Goal: Task Accomplishment & Management: Use online tool/utility

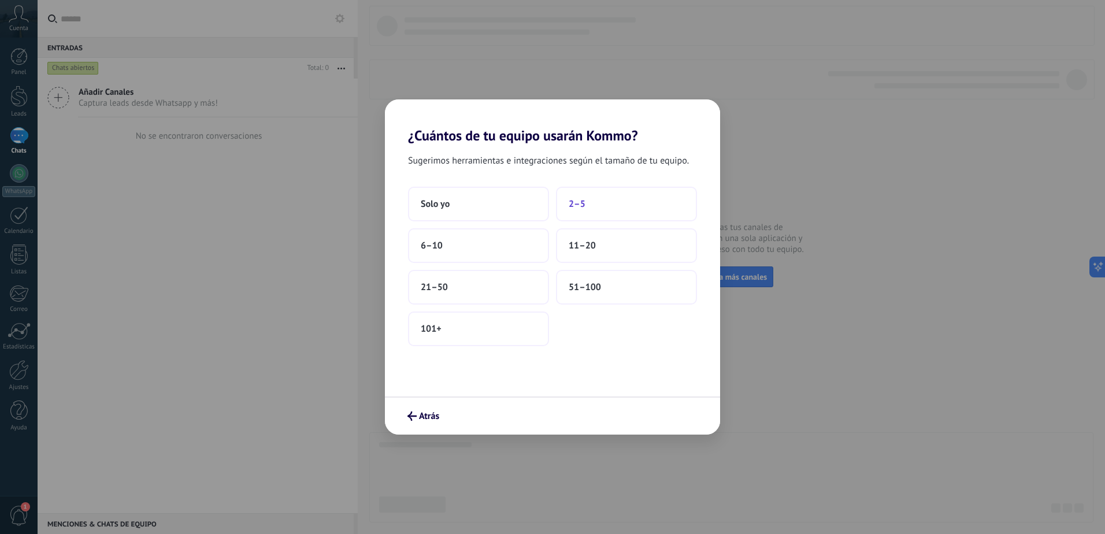
click at [574, 206] on span "2–5" at bounding box center [576, 204] width 17 height 12
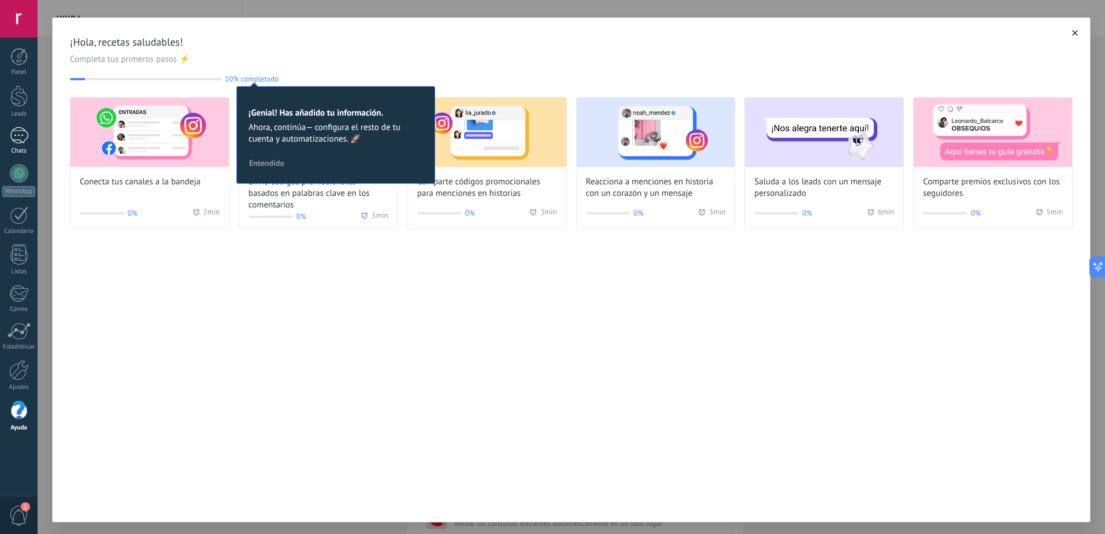
click at [23, 137] on div at bounding box center [19, 135] width 18 height 17
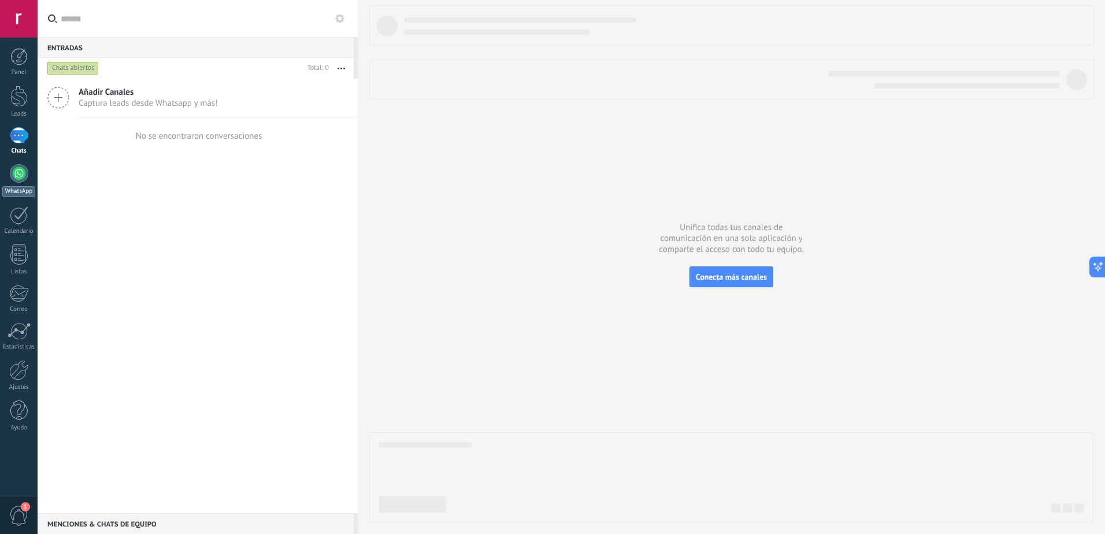
click at [26, 173] on div at bounding box center [19, 173] width 18 height 18
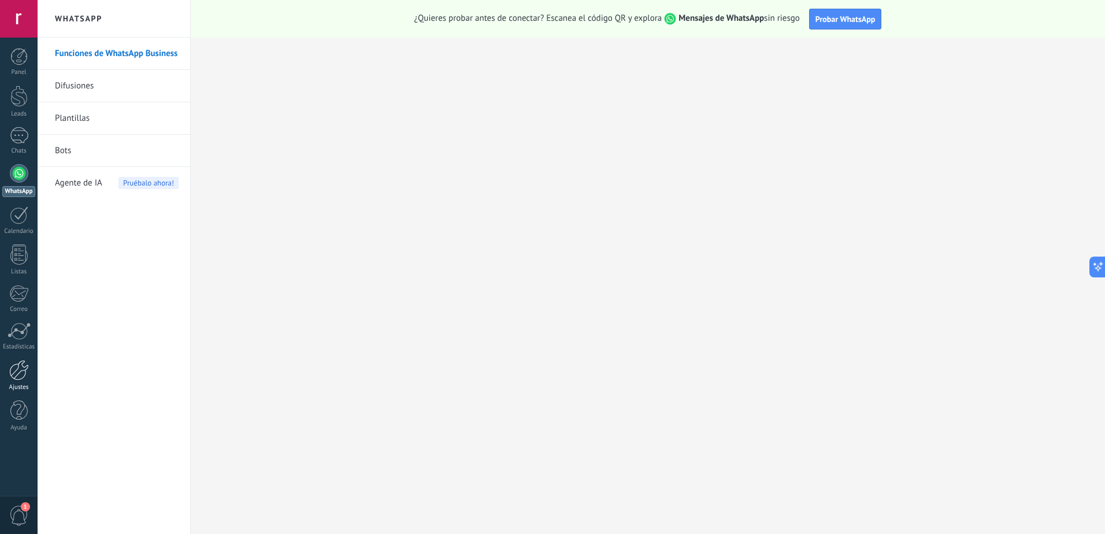
click at [18, 380] on link "Ajustes" at bounding box center [19, 375] width 38 height 31
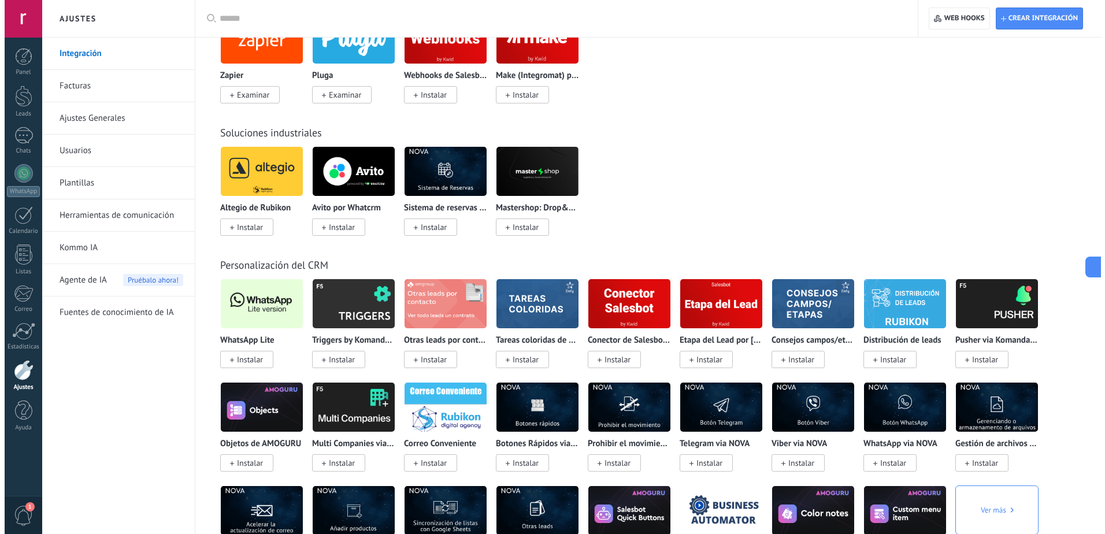
scroll to position [1906, 0]
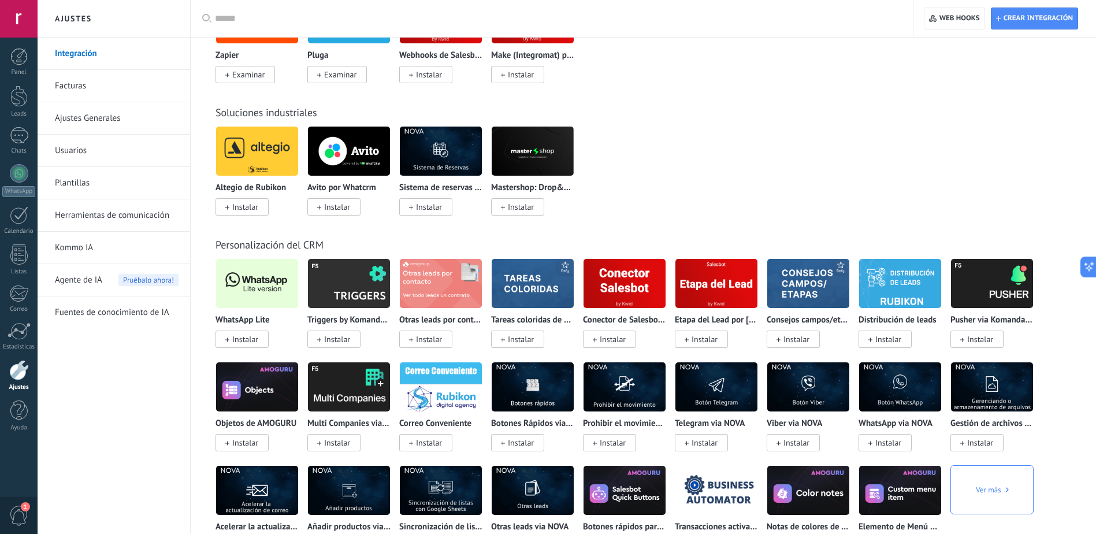
click at [265, 287] on img at bounding box center [257, 283] width 82 height 56
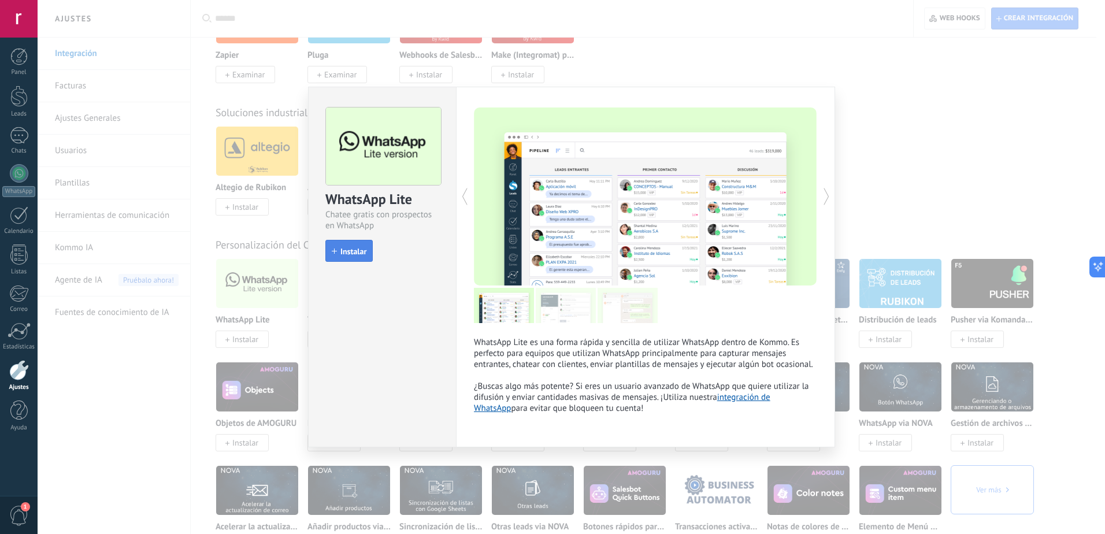
click at [354, 252] on span "Instalar" at bounding box center [353, 251] width 26 height 8
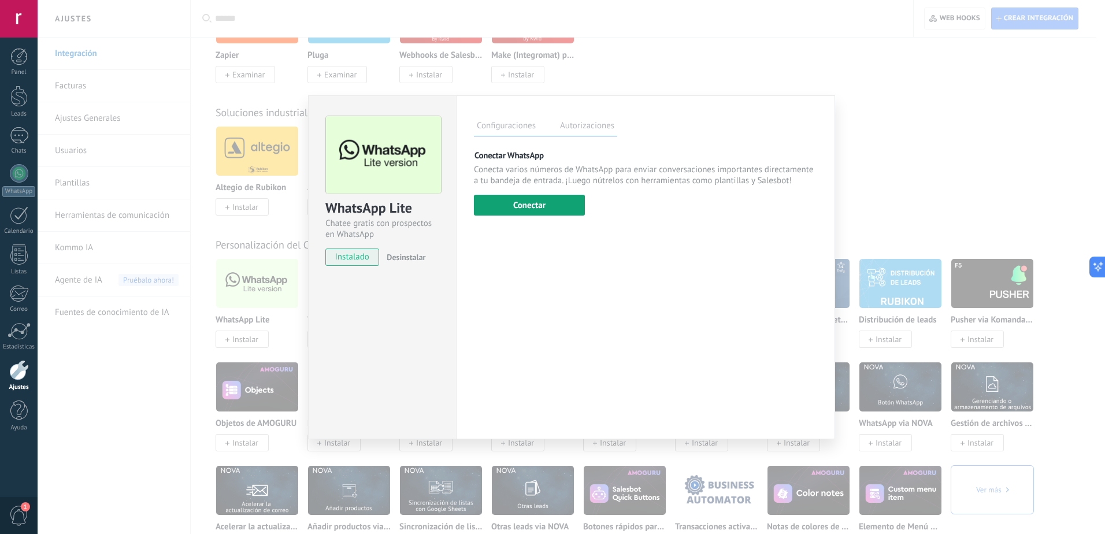
click at [552, 204] on button "Conectar" at bounding box center [529, 205] width 111 height 21
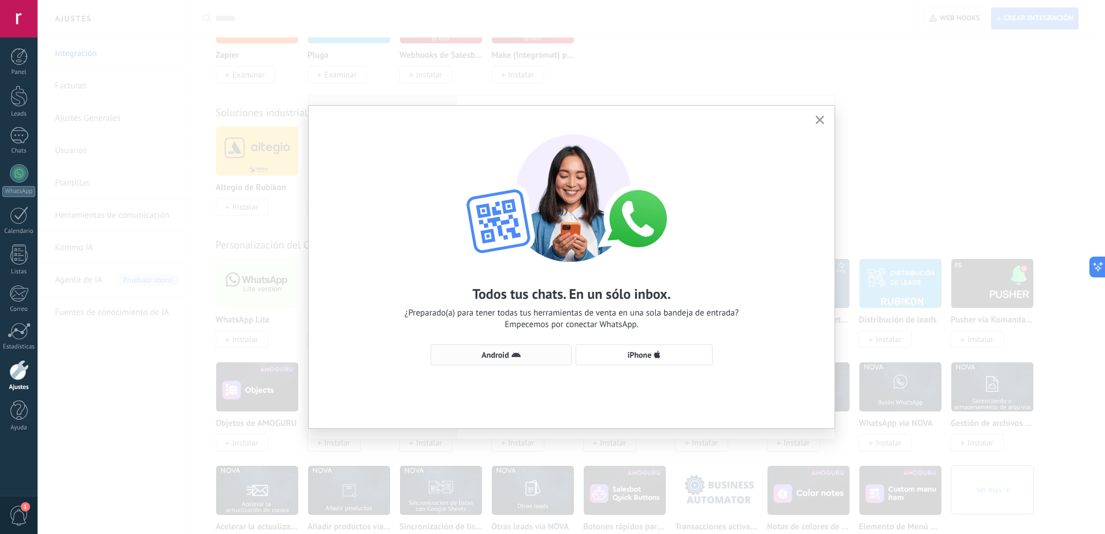
click at [514, 351] on icon "button" at bounding box center [515, 354] width 9 height 9
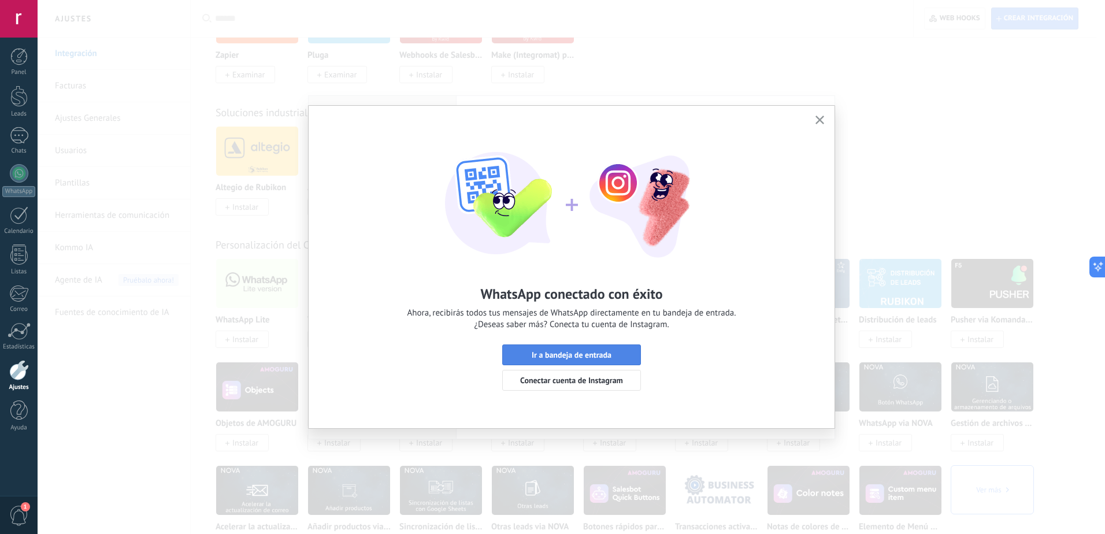
click at [594, 351] on span "Ir a bandeja de entrada" at bounding box center [571, 355] width 80 height 8
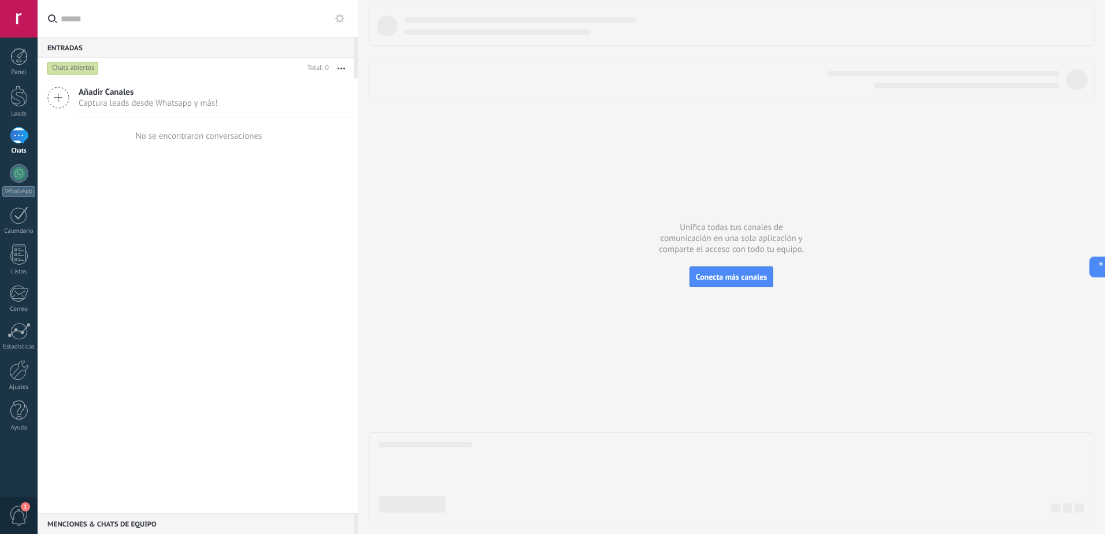
click at [16, 140] on div at bounding box center [19, 135] width 18 height 17
click at [27, 136] on div at bounding box center [19, 135] width 18 height 17
click at [343, 21] on icon at bounding box center [339, 18] width 9 height 9
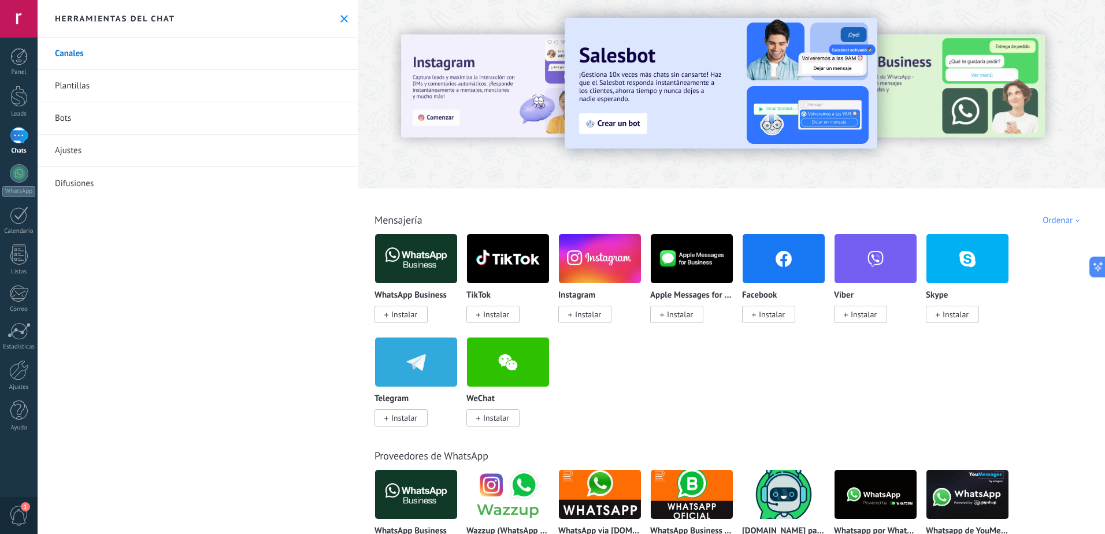
click at [126, 119] on link "Bots" at bounding box center [198, 118] width 320 height 32
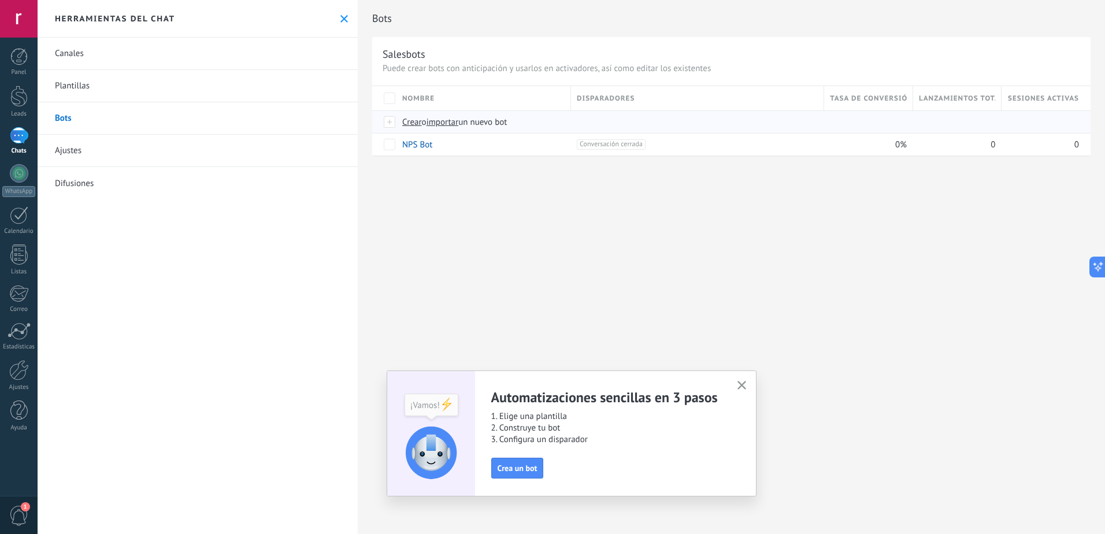
click at [451, 120] on span "importar" at bounding box center [442, 122] width 32 height 11
click at [0, 0] on input "importar un nuevo bot" at bounding box center [0, 0] width 0 height 0
click at [456, 124] on span "importar" at bounding box center [442, 122] width 32 height 11
click at [0, 0] on input "importar un nuevo bot" at bounding box center [0, 0] width 0 height 0
click at [453, 124] on span "importar" at bounding box center [442, 122] width 32 height 11
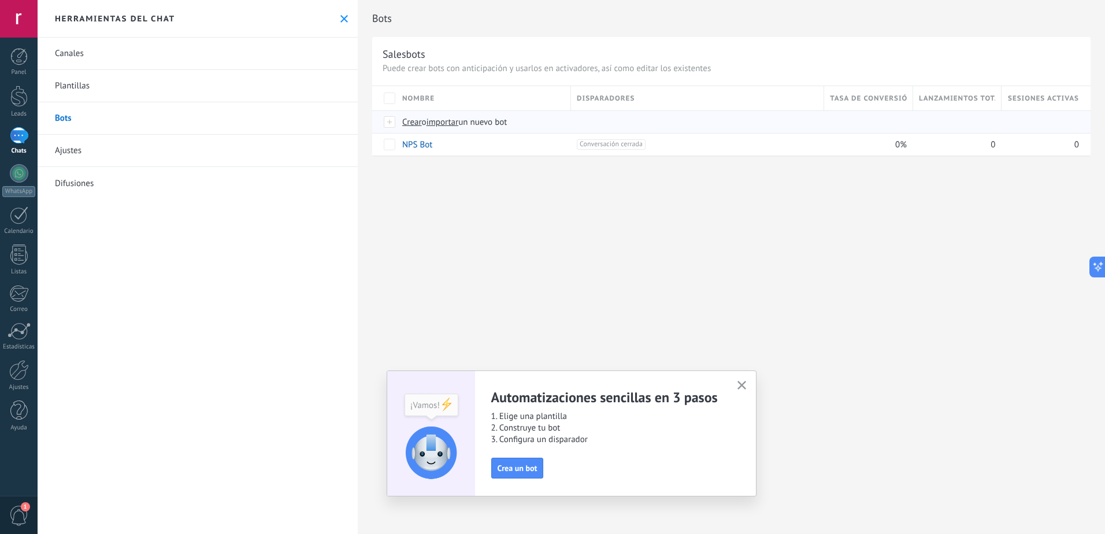
click at [0, 0] on input "importar un nuevo bot" at bounding box center [0, 0] width 0 height 0
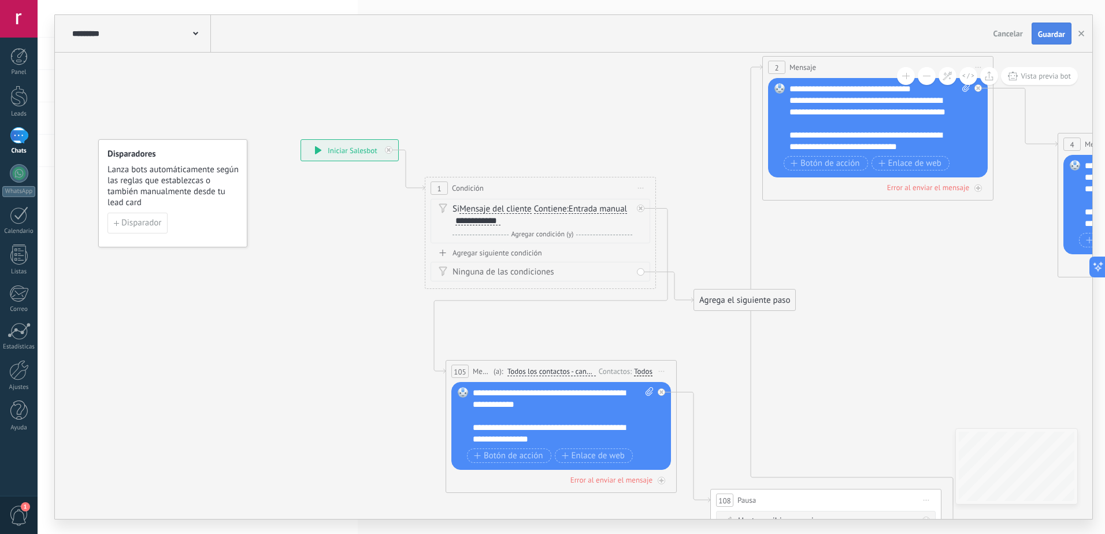
click at [1050, 36] on span "Guardar" at bounding box center [1051, 34] width 27 height 8
click at [139, 226] on span "Disparador" at bounding box center [141, 223] width 40 height 8
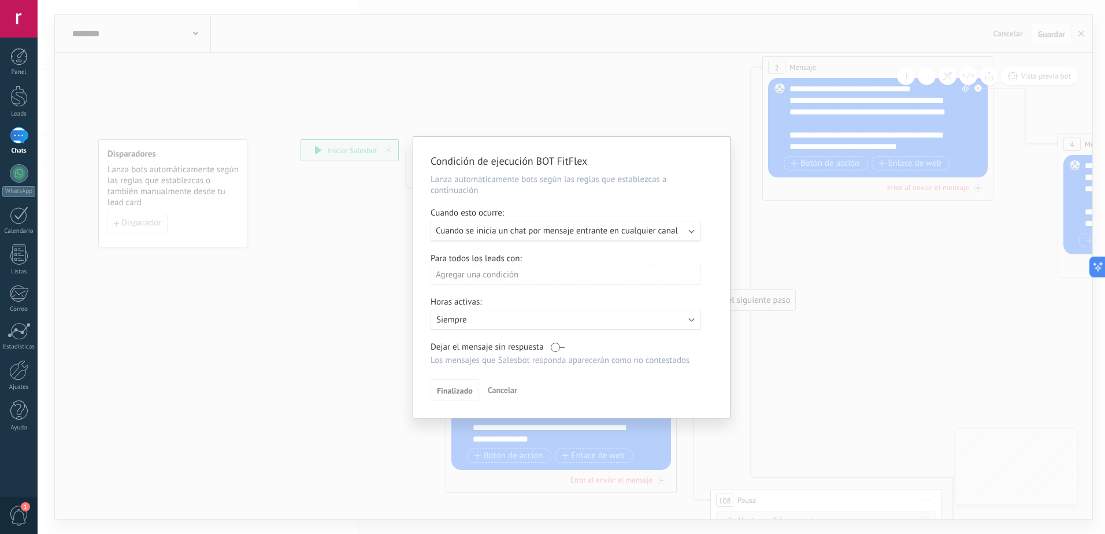
click at [692, 229] on b at bounding box center [692, 230] width 6 height 6
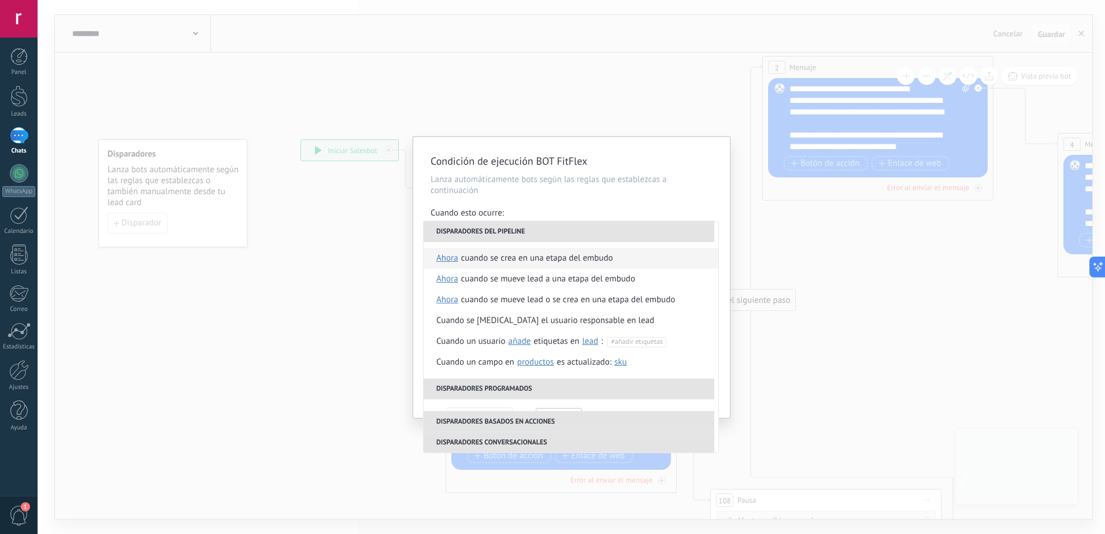
click at [473, 257] on div "Cuando se crea en una etapa del embudo" at bounding box center [537, 258] width 152 height 21
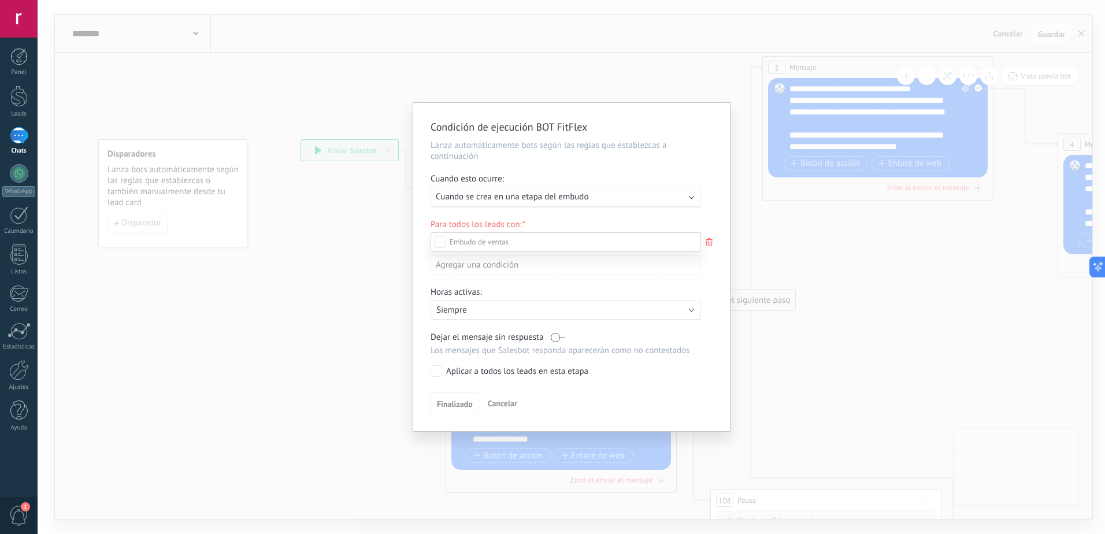
click at [690, 218] on div at bounding box center [571, 267] width 1067 height 534
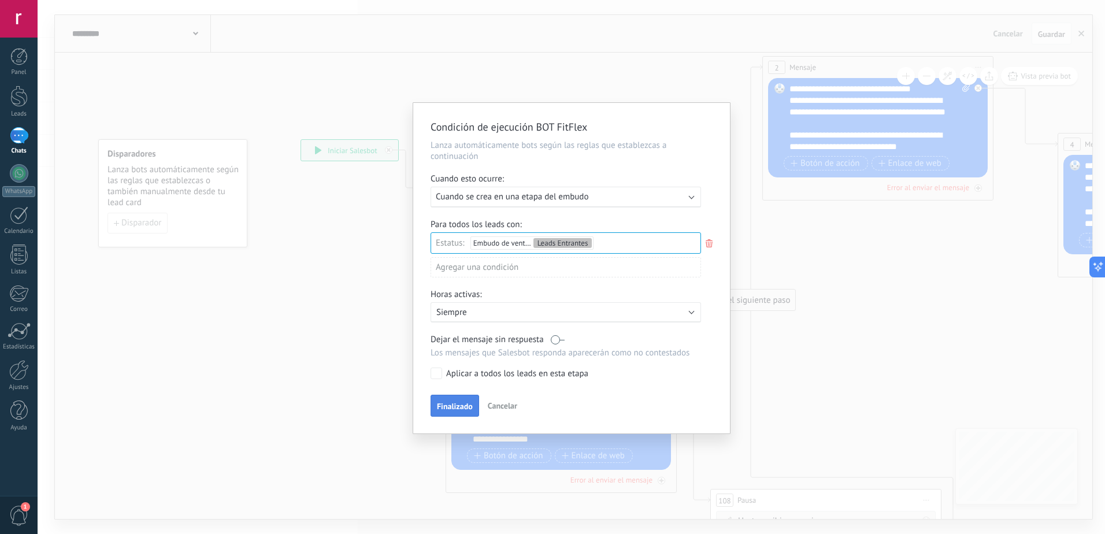
click at [462, 404] on span "Finalizado" at bounding box center [455, 406] width 36 height 8
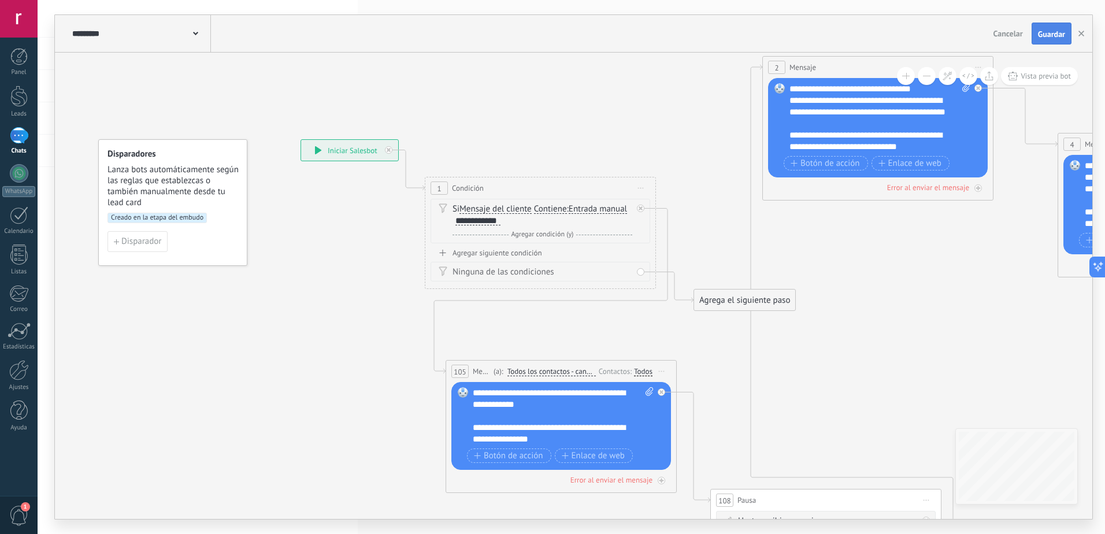
click at [1058, 31] on span "Guardar" at bounding box center [1051, 34] width 27 height 8
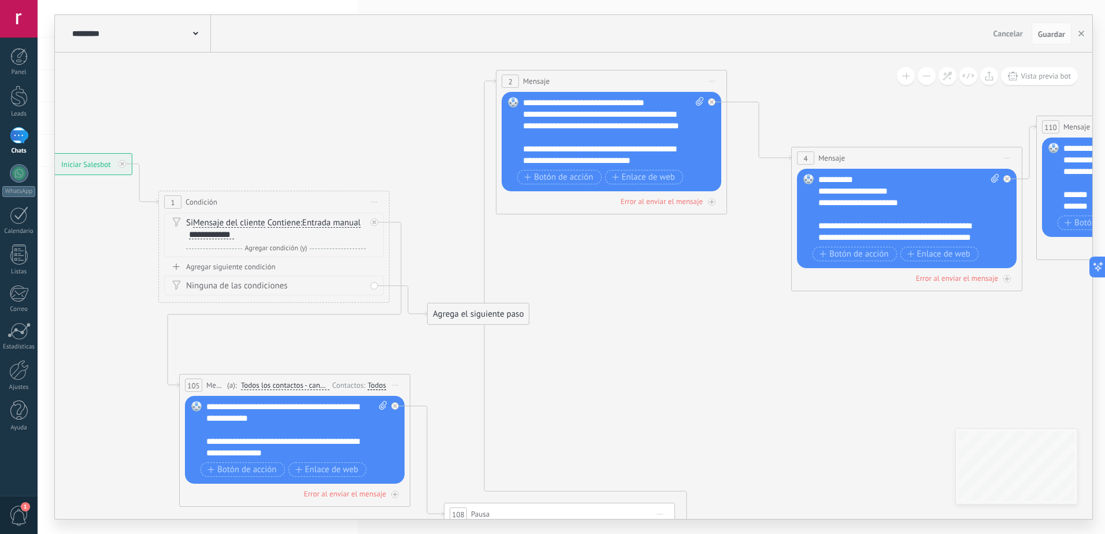
drag, startPoint x: 962, startPoint y: 307, endPoint x: 522, endPoint y: 305, distance: 440.2
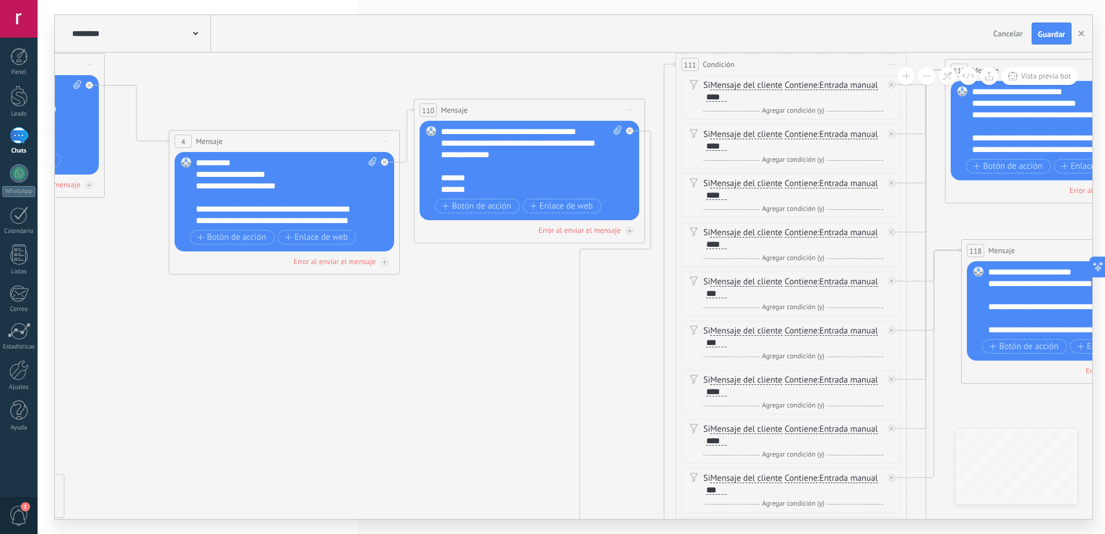
drag, startPoint x: 924, startPoint y: 381, endPoint x: 458, endPoint y: 347, distance: 468.0
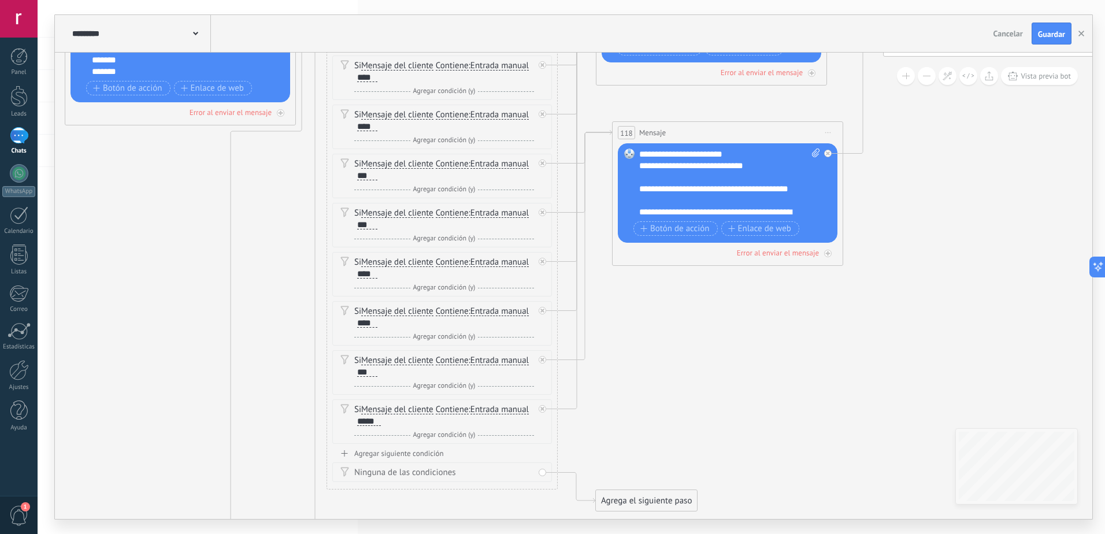
drag, startPoint x: 1045, startPoint y: 302, endPoint x: 696, endPoint y: 351, distance: 352.3
click at [696, 351] on icon at bounding box center [1025, 143] width 4502 height 1495
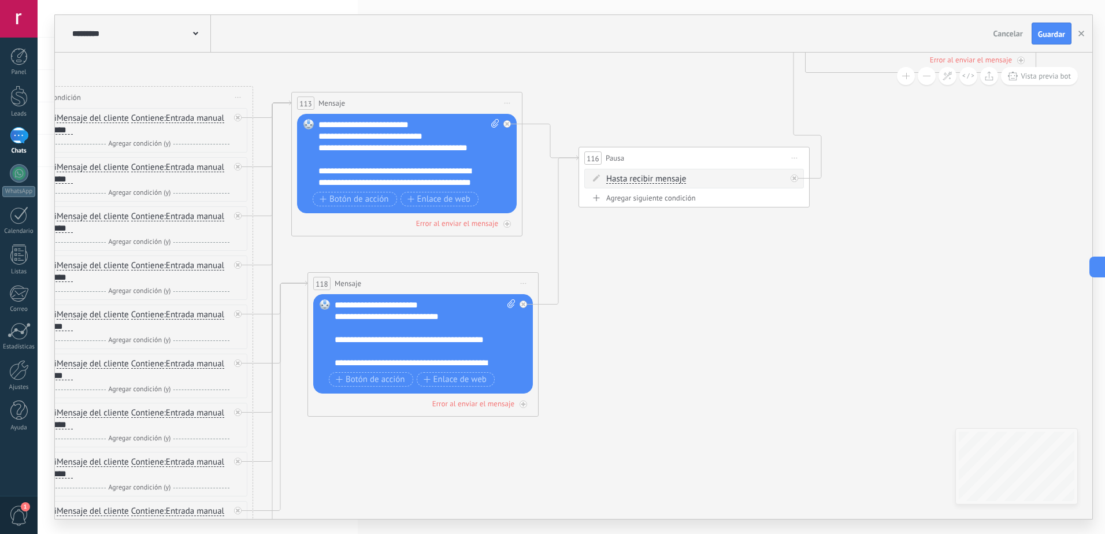
drag, startPoint x: 1000, startPoint y: 281, endPoint x: 696, endPoint y: 266, distance: 304.9
click at [696, 266] on icon at bounding box center [721, 293] width 4502 height 1495
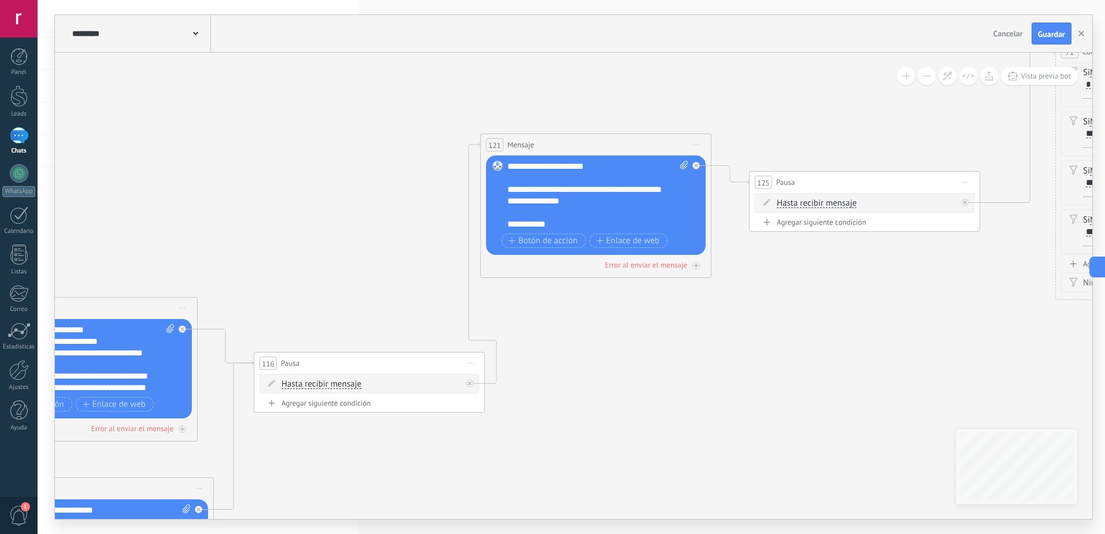
drag, startPoint x: 883, startPoint y: 292, endPoint x: 559, endPoint y: 497, distance: 384.0
click at [559, 497] on icon at bounding box center [396, 469] width 4502 height 1434
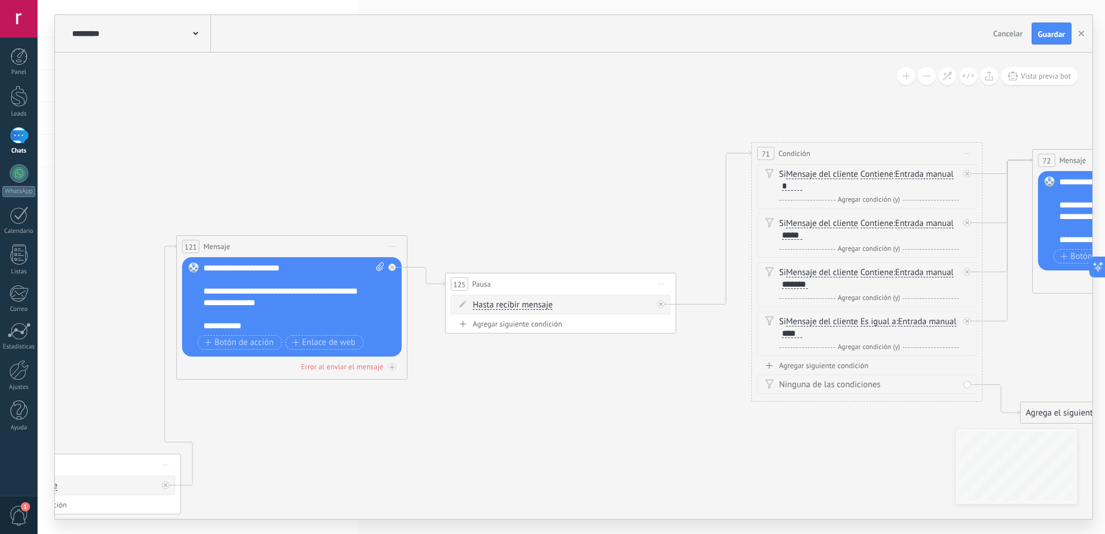
drag, startPoint x: 875, startPoint y: 373, endPoint x: 571, endPoint y: 474, distance: 320.4
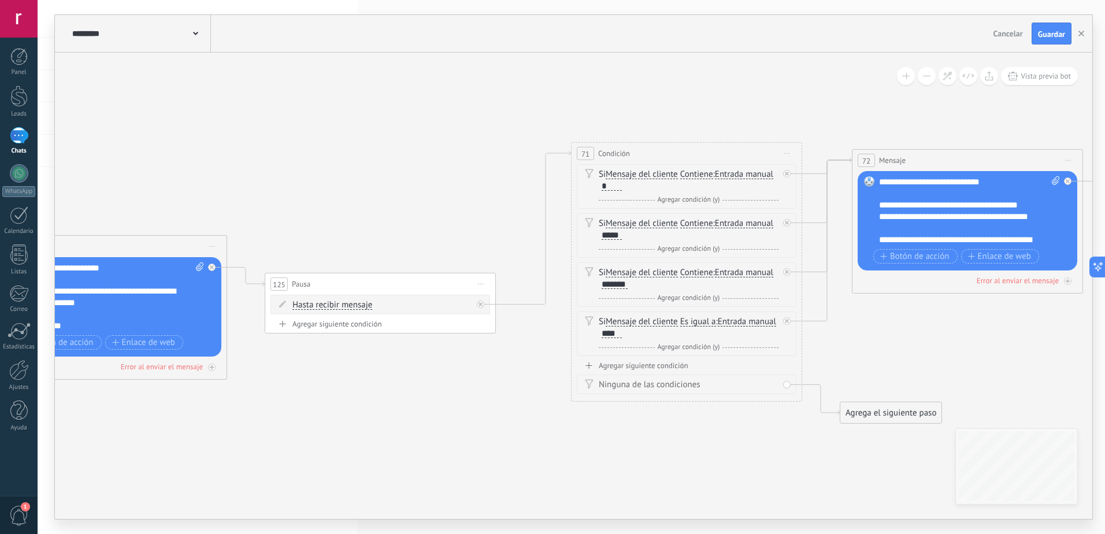
drag, startPoint x: 806, startPoint y: 468, endPoint x: 626, endPoint y: 468, distance: 180.2
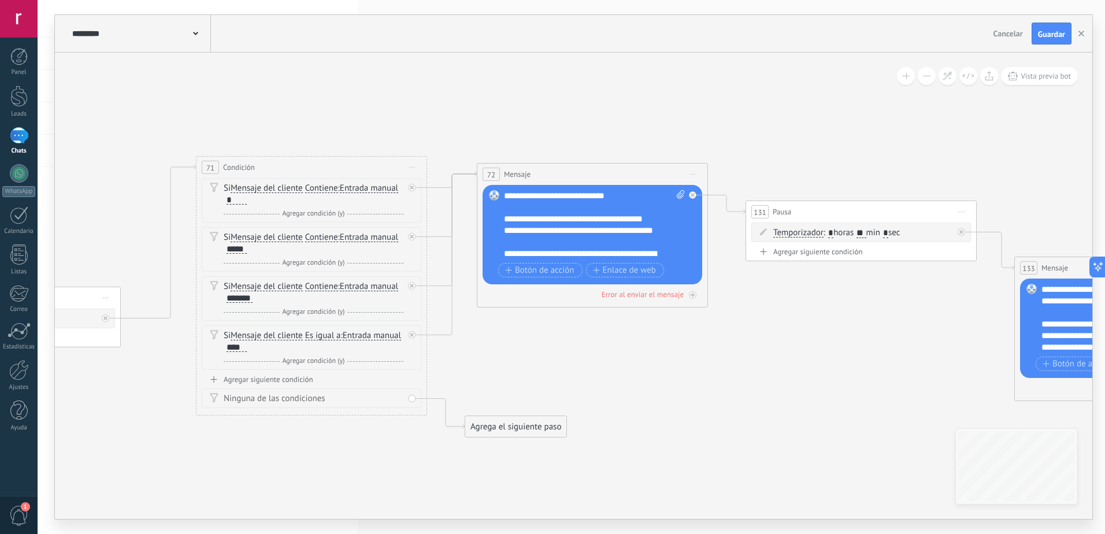
drag, startPoint x: 917, startPoint y: 359, endPoint x: 542, endPoint y: 373, distance: 375.2
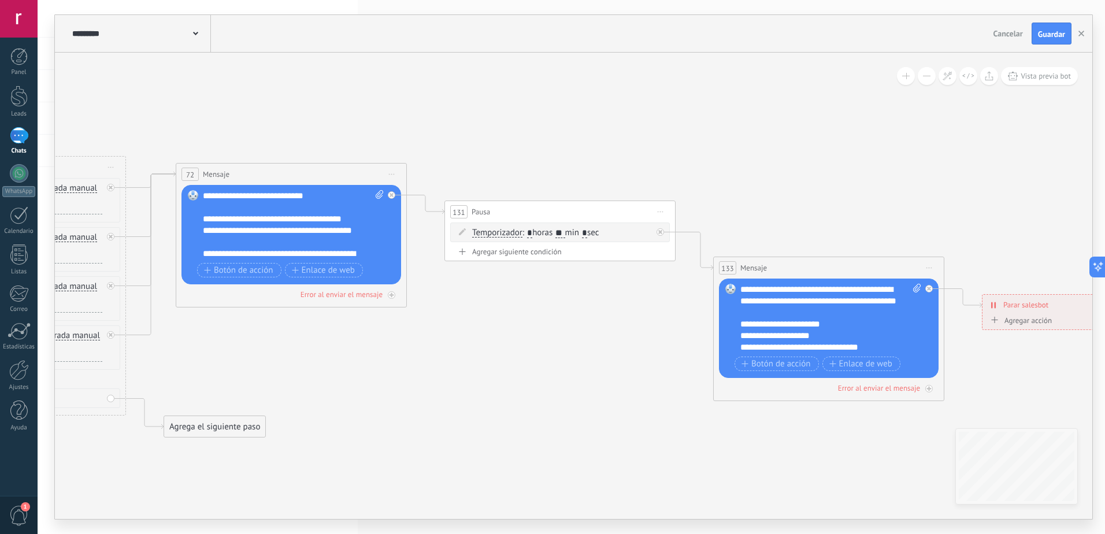
drag, startPoint x: 928, startPoint y: 353, endPoint x: 627, endPoint y: 353, distance: 301.0
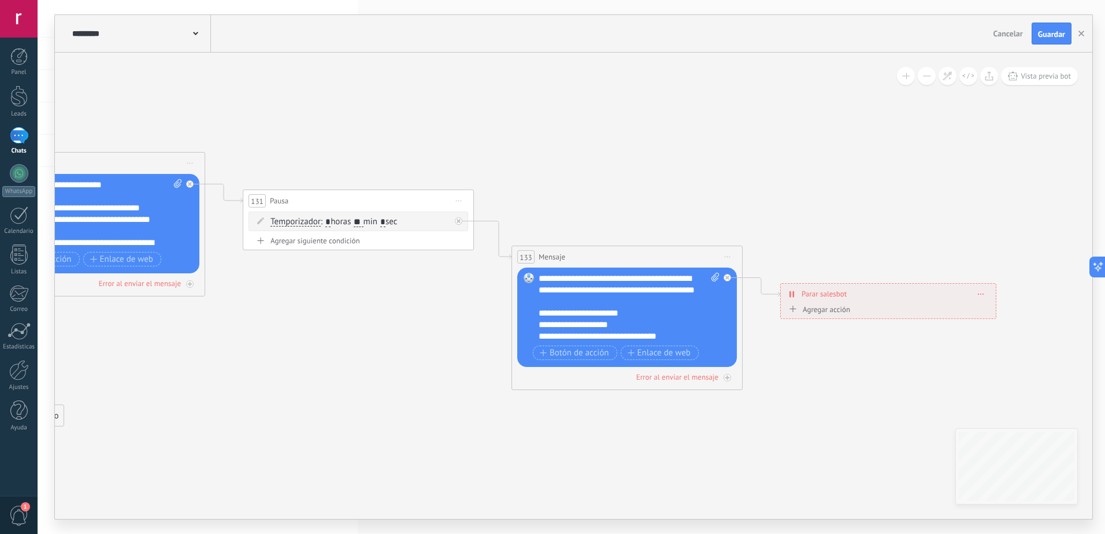
drag, startPoint x: 897, startPoint y: 455, endPoint x: 673, endPoint y: 441, distance: 224.6
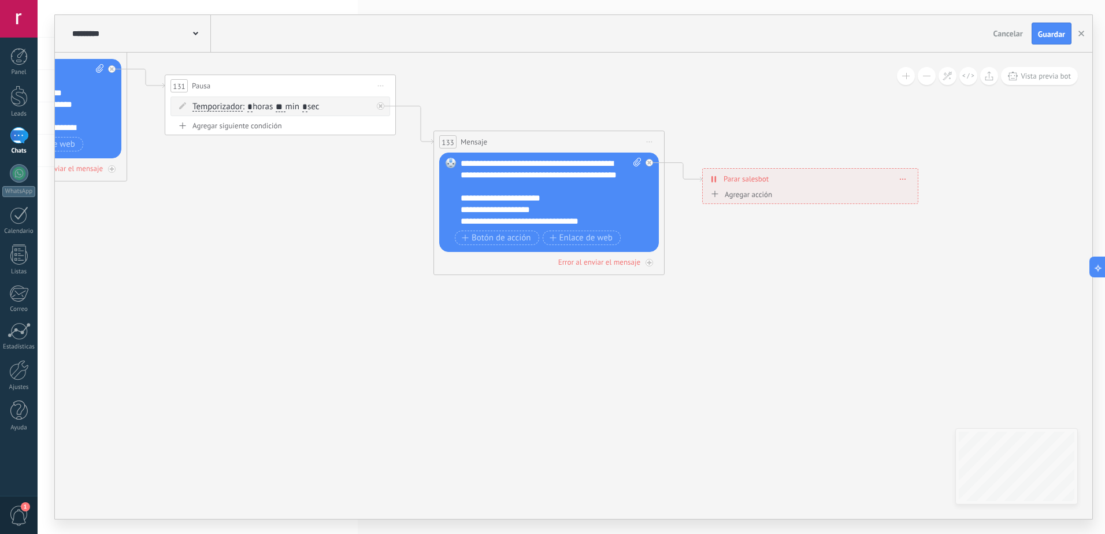
drag, startPoint x: 834, startPoint y: 465, endPoint x: 771, endPoint y: 351, distance: 130.1
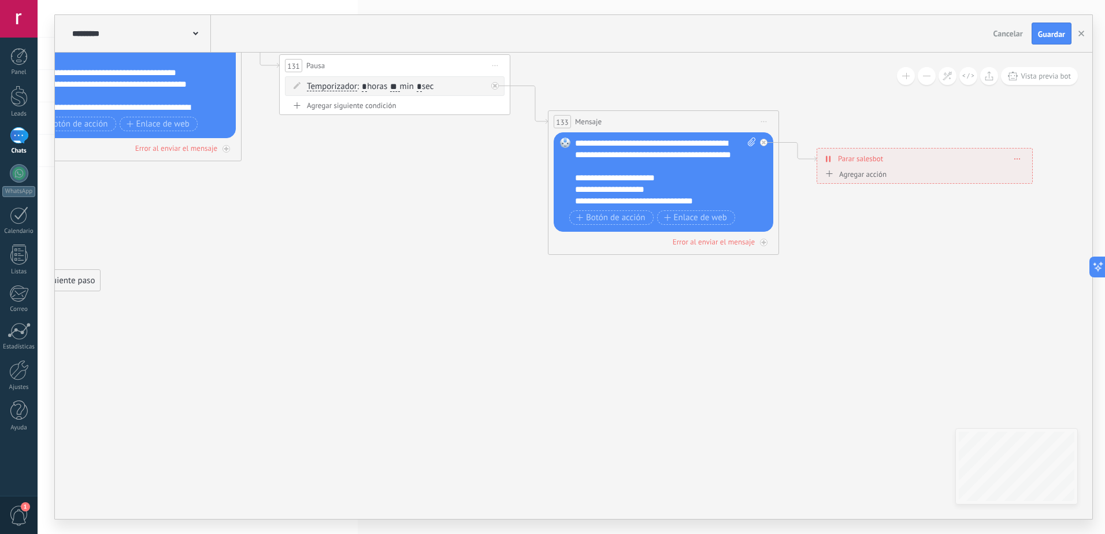
drag, startPoint x: 892, startPoint y: 362, endPoint x: 1006, endPoint y: 341, distance: 116.2
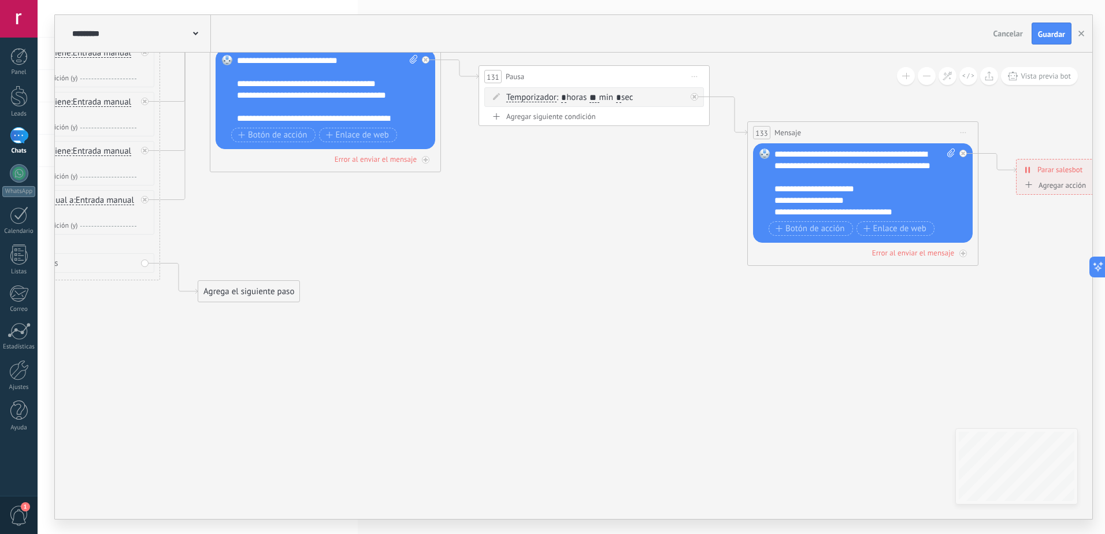
drag, startPoint x: 578, startPoint y: 335, endPoint x: 782, endPoint y: 346, distance: 204.8
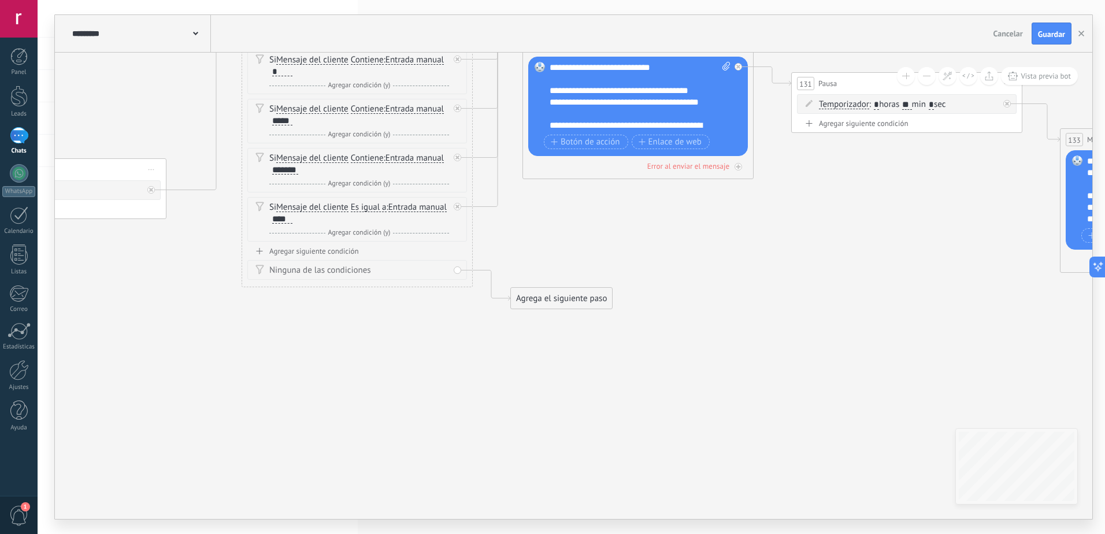
drag, startPoint x: 239, startPoint y: 423, endPoint x: 588, endPoint y: 430, distance: 348.4
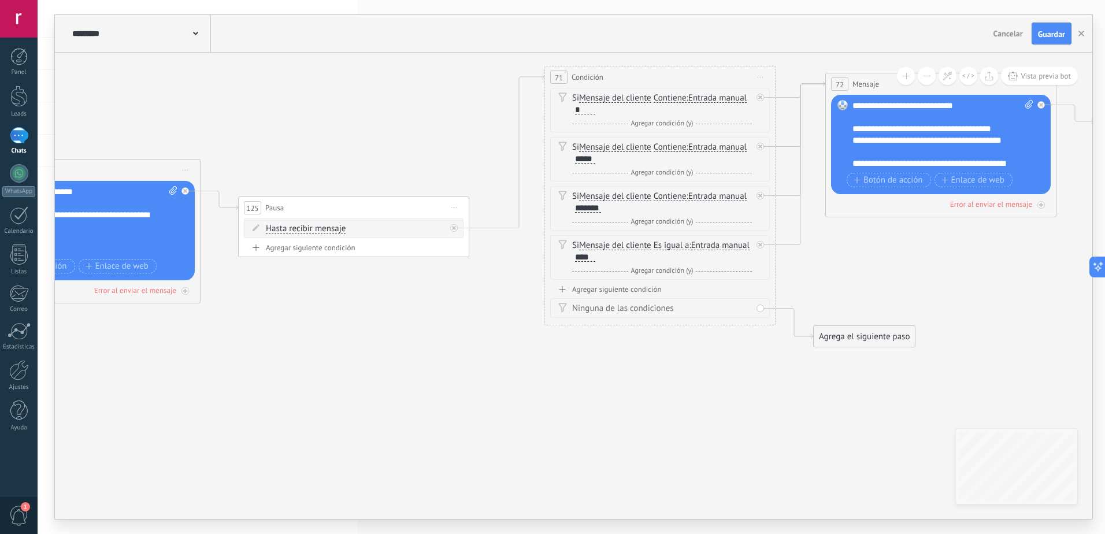
drag, startPoint x: 241, startPoint y: 423, endPoint x: 505, endPoint y: 459, distance: 266.9
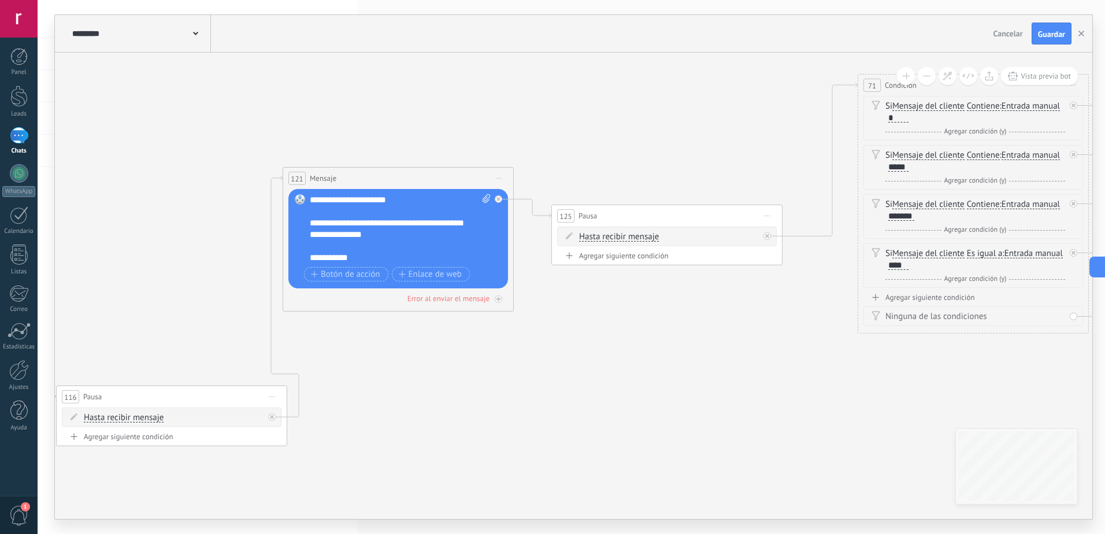
drag, startPoint x: 311, startPoint y: 444, endPoint x: 381, endPoint y: 439, distance: 70.1
click at [578, 452] on icon at bounding box center [198, 532] width 4502 height 1495
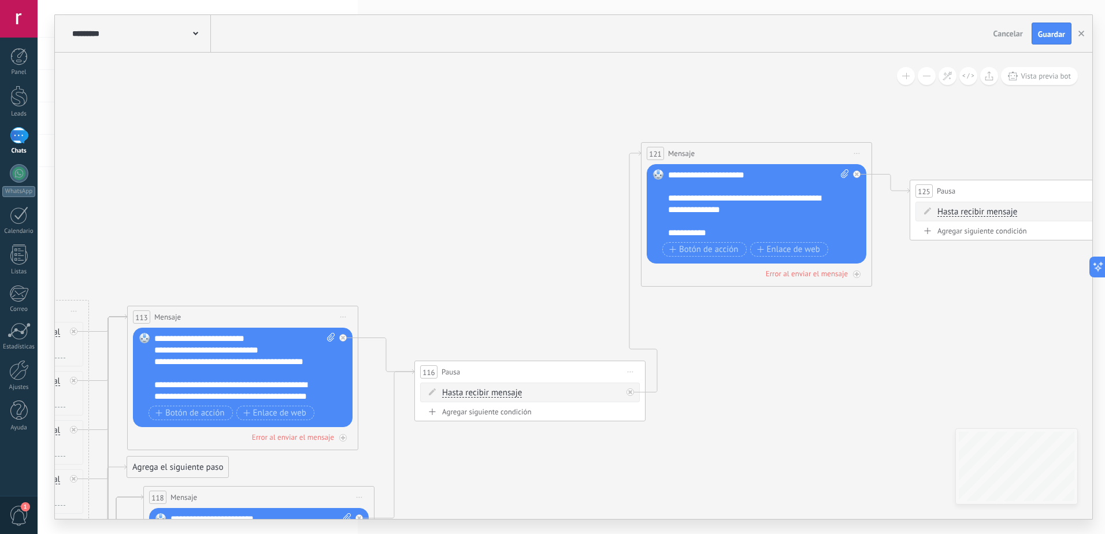
drag, startPoint x: 182, startPoint y: 123, endPoint x: 539, endPoint y: 99, distance: 357.8
click at [539, 99] on icon at bounding box center [557, 507] width 4502 height 1495
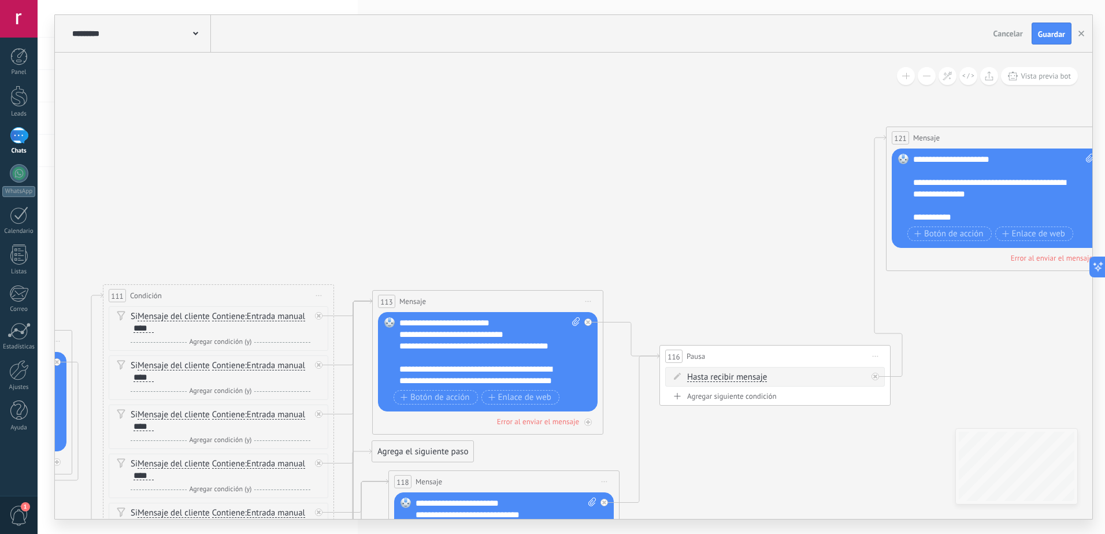
drag, startPoint x: 244, startPoint y: 141, endPoint x: 420, endPoint y: 123, distance: 177.1
click at [420, 123] on icon at bounding box center [802, 492] width 4502 height 1495
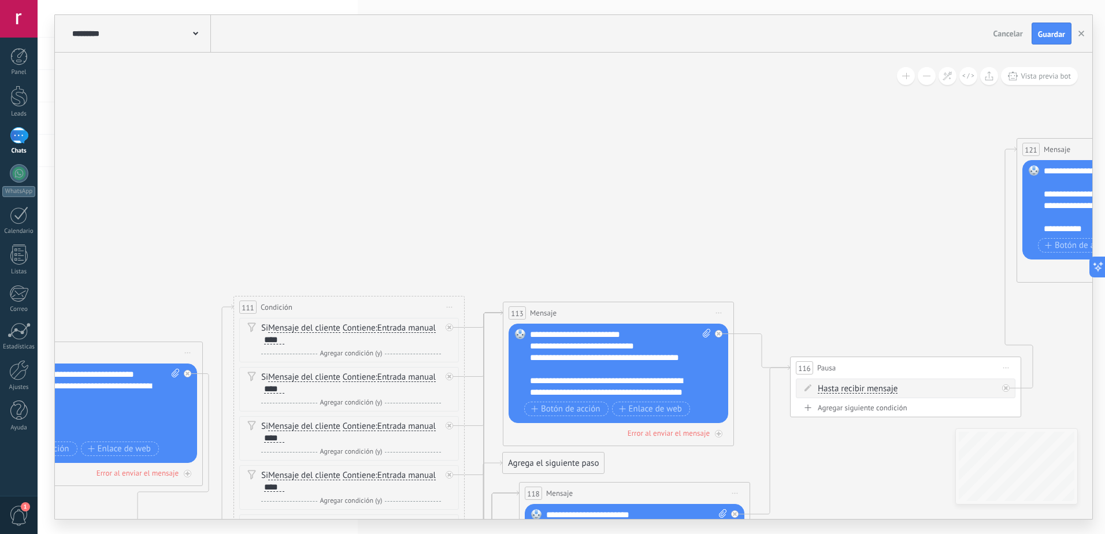
drag, startPoint x: 195, startPoint y: 157, endPoint x: 612, endPoint y: 172, distance: 416.8
click at [612, 172] on icon at bounding box center [932, 503] width 4502 height 1495
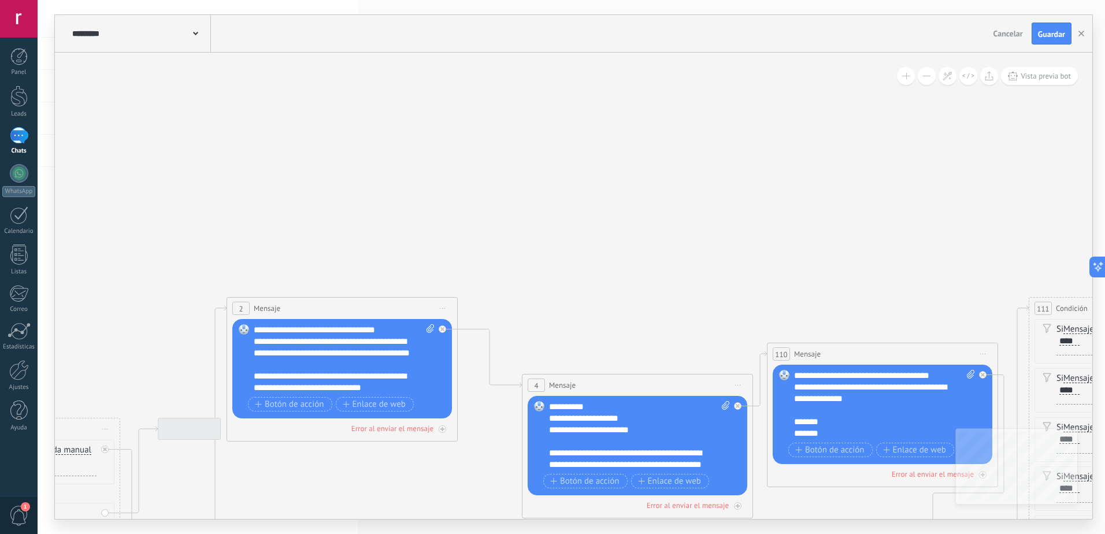
drag, startPoint x: 218, startPoint y: 180, endPoint x: 503, endPoint y: 184, distance: 285.4
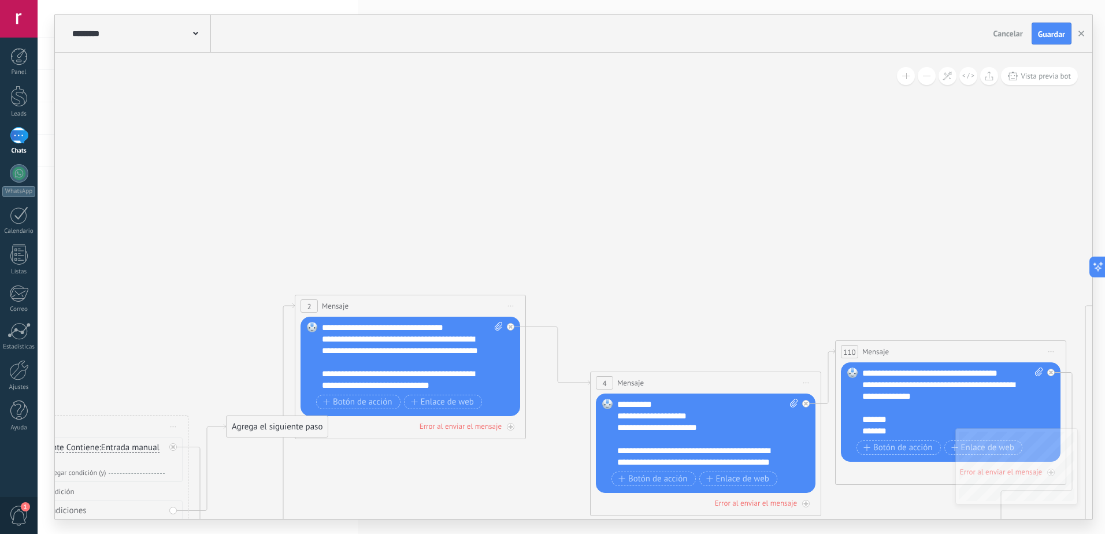
drag, startPoint x: 211, startPoint y: 173, endPoint x: 508, endPoint y: 168, distance: 297.0
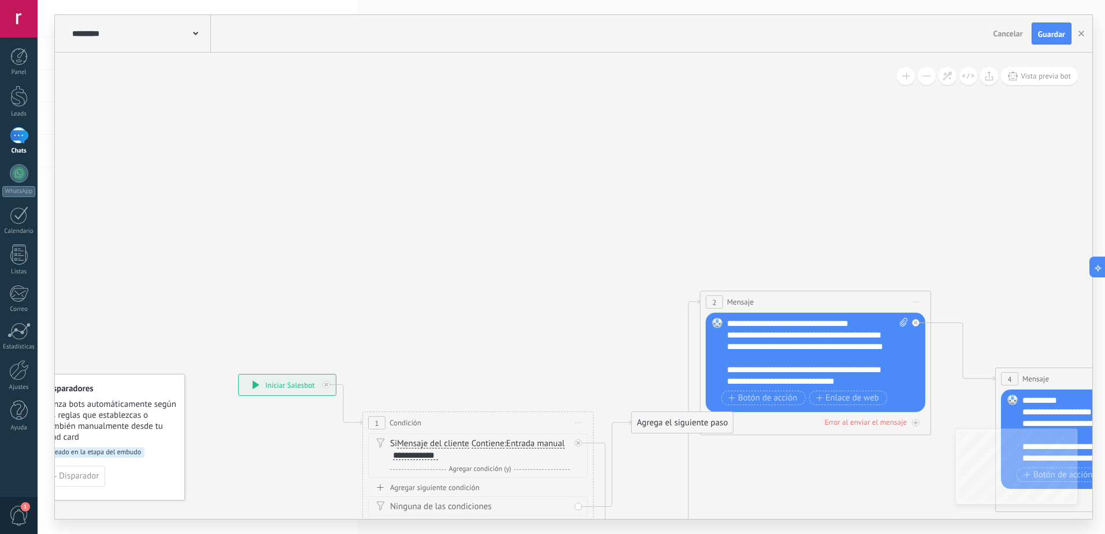
drag, startPoint x: 240, startPoint y: 166, endPoint x: 460, endPoint y: 166, distance: 220.1
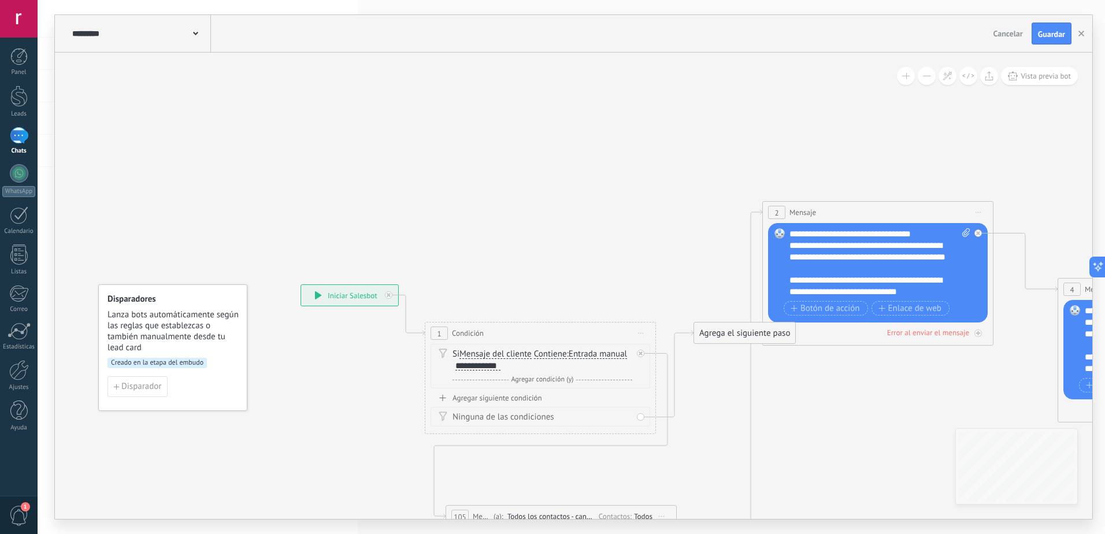
drag, startPoint x: 545, startPoint y: 205, endPoint x: 473, endPoint y: 74, distance: 150.0
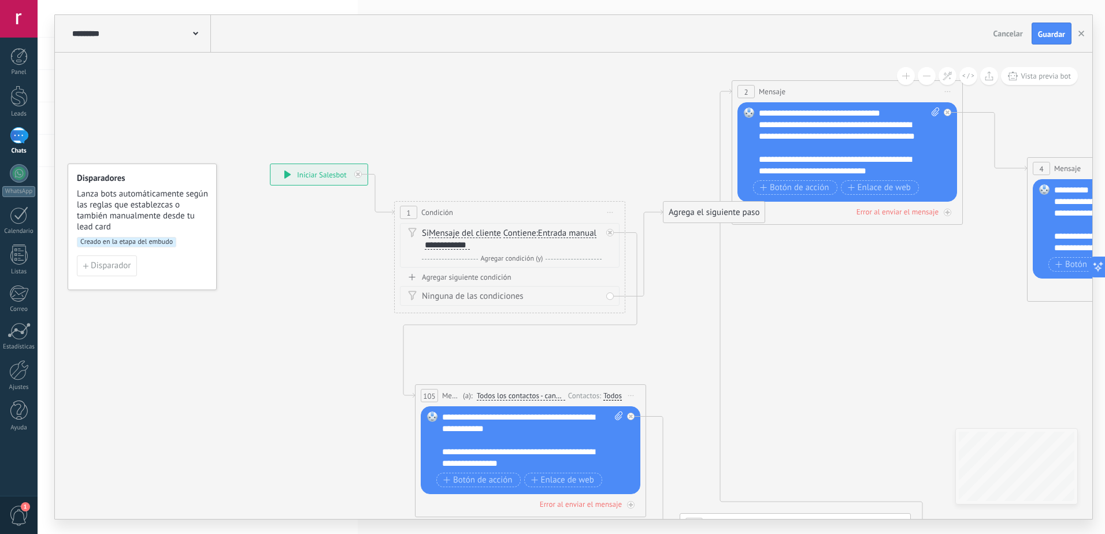
drag, startPoint x: 512, startPoint y: 166, endPoint x: 479, endPoint y: 73, distance: 98.3
